Goal: Task Accomplishment & Management: Complete application form

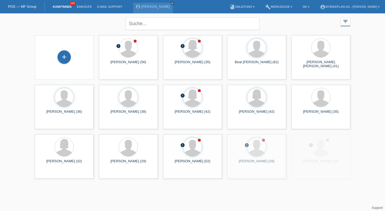
drag, startPoint x: 68, startPoint y: 56, endPoint x: 82, endPoint y: 37, distance: 22.8
click at [68, 56] on div "+" at bounding box center [63, 56] width 13 height 13
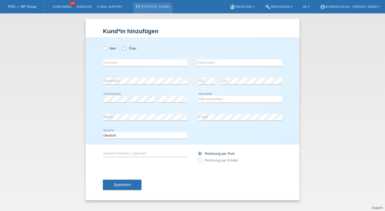
click at [130, 47] on label "Frau" at bounding box center [129, 48] width 14 height 4
click at [126, 47] on input "Frau" at bounding box center [123, 47] width 3 height 3
radio input "true"
click at [123, 64] on input "text" at bounding box center [145, 62] width 84 height 7
type input "[PERSON_NAME]"
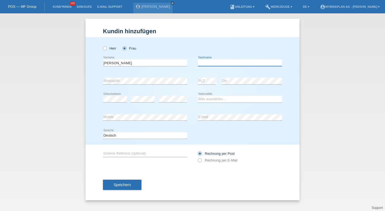
paste input "Panfilescu"
type input "Panfilescu"
click at [209, 97] on select "Bitte auswählen... Schweiz Deutschland Liechtenstein Österreich ------------ Af…" at bounding box center [240, 99] width 84 height 6
click at [198, 96] on select "Bitte auswählen... Schweiz Deutschland Liechtenstein Österreich ------------ Af…" at bounding box center [240, 99] width 84 height 6
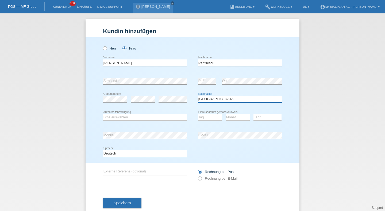
click at [209, 97] on select "Bitte auswählen... Schweiz Deutschland Liechtenstein Österreich ------------ Af…" at bounding box center [240, 99] width 84 height 6
select select "RO"
click at [198, 96] on select "Bitte auswählen... Schweiz Deutschland Liechtenstein Österreich ------------ Af…" at bounding box center [240, 99] width 84 height 6
click at [154, 118] on select "Bitte auswählen... C B B - Flüchtlingsstatus Andere" at bounding box center [145, 117] width 84 height 6
select select "B"
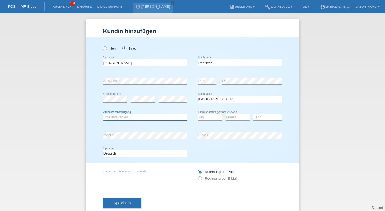
click at [103, 114] on select "Bitte auswählen... C B B - Flüchtlingsstatus Andere" at bounding box center [145, 117] width 84 height 6
click at [204, 118] on select "Tag 01 02 03 04 05 06 07 08 09 10 11" at bounding box center [210, 117] width 24 height 6
select select "02"
click at [198, 114] on select "Tag 01 02 03 04 05 06 07 08 09 10 11" at bounding box center [210, 117] width 24 height 6
click at [231, 118] on select "Monat 01 02 03 04 05 06 07 08 09 10 11" at bounding box center [238, 117] width 24 height 6
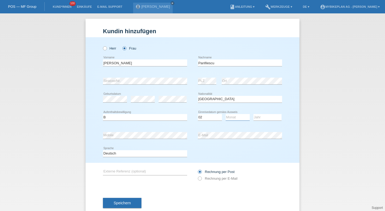
select select "12"
click at [226, 114] on select "Monat 01 02 03 04 05 06 07 08 09 10 11" at bounding box center [238, 117] width 24 height 6
click at [262, 116] on select "Jahr 2025 2024 2023 2022 2021 2020 2019 2018 2017 2016 2015 2014 2013 2012 2011…" at bounding box center [267, 117] width 28 height 6
select select "2014"
click at [253, 114] on select "Jahr 2025 2024 2023 2022 2021 2020 2019 2018 2017 2016 2015 2014 2013 2012 2011…" at bounding box center [267, 117] width 28 height 6
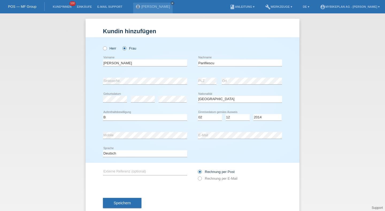
click at [124, 141] on div "error Mobile" at bounding box center [145, 135] width 84 height 18
click at [160, 153] on select "Deutsch Français Italiano English" at bounding box center [145, 153] width 84 height 6
click at [218, 178] on label "Rechnung per E-Mail" at bounding box center [218, 178] width 40 height 4
click at [201, 178] on input "Rechnung per E-Mail" at bounding box center [199, 179] width 3 height 7
radio input "true"
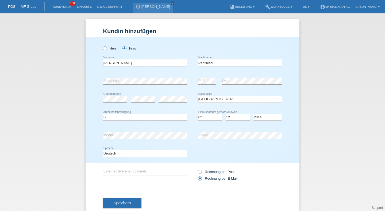
click at [142, 205] on div "Speichern" at bounding box center [192, 202] width 179 height 31
click at [130, 203] on button "Speichern" at bounding box center [122, 202] width 38 height 10
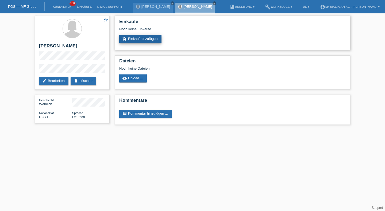
click at [133, 40] on link "add_shopping_cart Einkauf hinzufügen" at bounding box center [140, 39] width 42 height 8
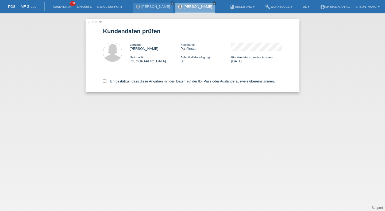
click at [147, 86] on div "Ich bestätige, dass diese Angaben mit den Daten auf der ID, Pass oder Ausländer…" at bounding box center [192, 80] width 179 height 24
click at [146, 82] on label "Ich bestätige, dass diese Angaben mit den Daten auf der ID, Pass oder Ausländer…" at bounding box center [189, 81] width 172 height 4
click at [106, 82] on input "Ich bestätige, dass diese Angaben mit den Daten auf der ID, Pass oder Ausländer…" at bounding box center [104, 80] width 3 height 3
checkbox input "true"
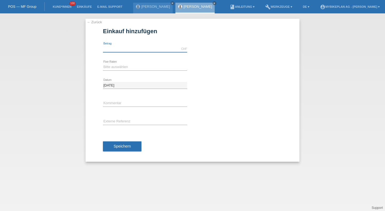
click at [129, 46] on input "text" at bounding box center [145, 48] width 84 height 7
type input "3999.00"
click at [121, 62] on div "Bitte auswählen 6 Raten 12 Raten 18 Raten 24 Raten 36 Raten 48 Raten error Fixe…" at bounding box center [145, 67] width 84 height 18
click at [118, 71] on div "Bitte auswählen 6 Raten 12 Raten 18 Raten 24 Raten 36 Raten 48 Raten error Fixe…" at bounding box center [145, 67] width 84 height 18
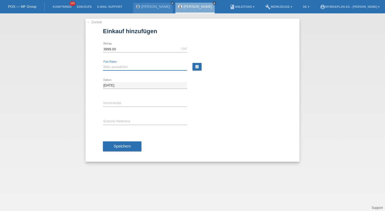
click at [119, 68] on select "Bitte auswählen 6 Raten 12 Raten 18 Raten 24 Raten 36 Raten 48 Raten" at bounding box center [145, 67] width 84 height 6
select select "486"
click at [103, 64] on select "Bitte auswählen 6 Raten 12 Raten 18 Raten 24 Raten 36 Raten 48 Raten" at bounding box center [145, 67] width 84 height 6
click at [119, 123] on input "text" at bounding box center [145, 121] width 84 height 7
paste input "43344877105"
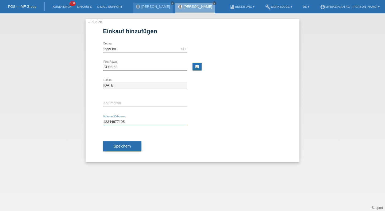
type input "43344877105"
click at [124, 140] on div "Speichern" at bounding box center [192, 146] width 179 height 31
click at [123, 142] on button "Speichern" at bounding box center [122, 146] width 38 height 10
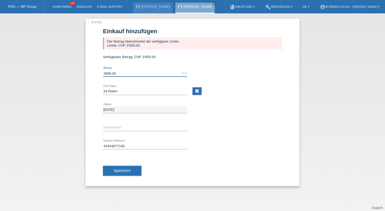
click at [128, 73] on input "3999.00" at bounding box center [145, 73] width 84 height 7
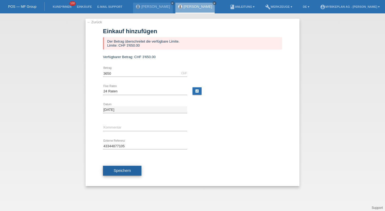
type input "3650.00"
click at [117, 168] on button "Speichern" at bounding box center [122, 170] width 38 height 10
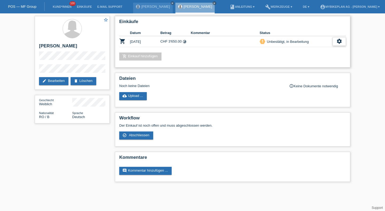
click at [333, 39] on div "settings" at bounding box center [338, 41] width 13 height 9
drag, startPoint x: 341, startPoint y: 39, endPoint x: 336, endPoint y: 42, distance: 5.3
click at [341, 39] on icon "settings" at bounding box center [339, 41] width 6 height 6
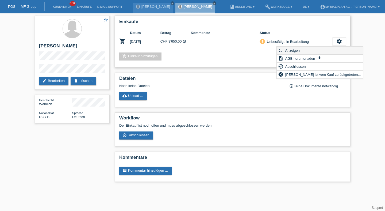
click at [315, 51] on div "fullscreen Anzeigen" at bounding box center [320, 50] width 86 height 8
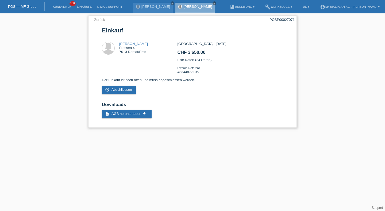
click at [284, 20] on div "POSP00027071" at bounding box center [281, 20] width 25 height 4
copy div "POSP00027071"
